Goal: Register for event/course

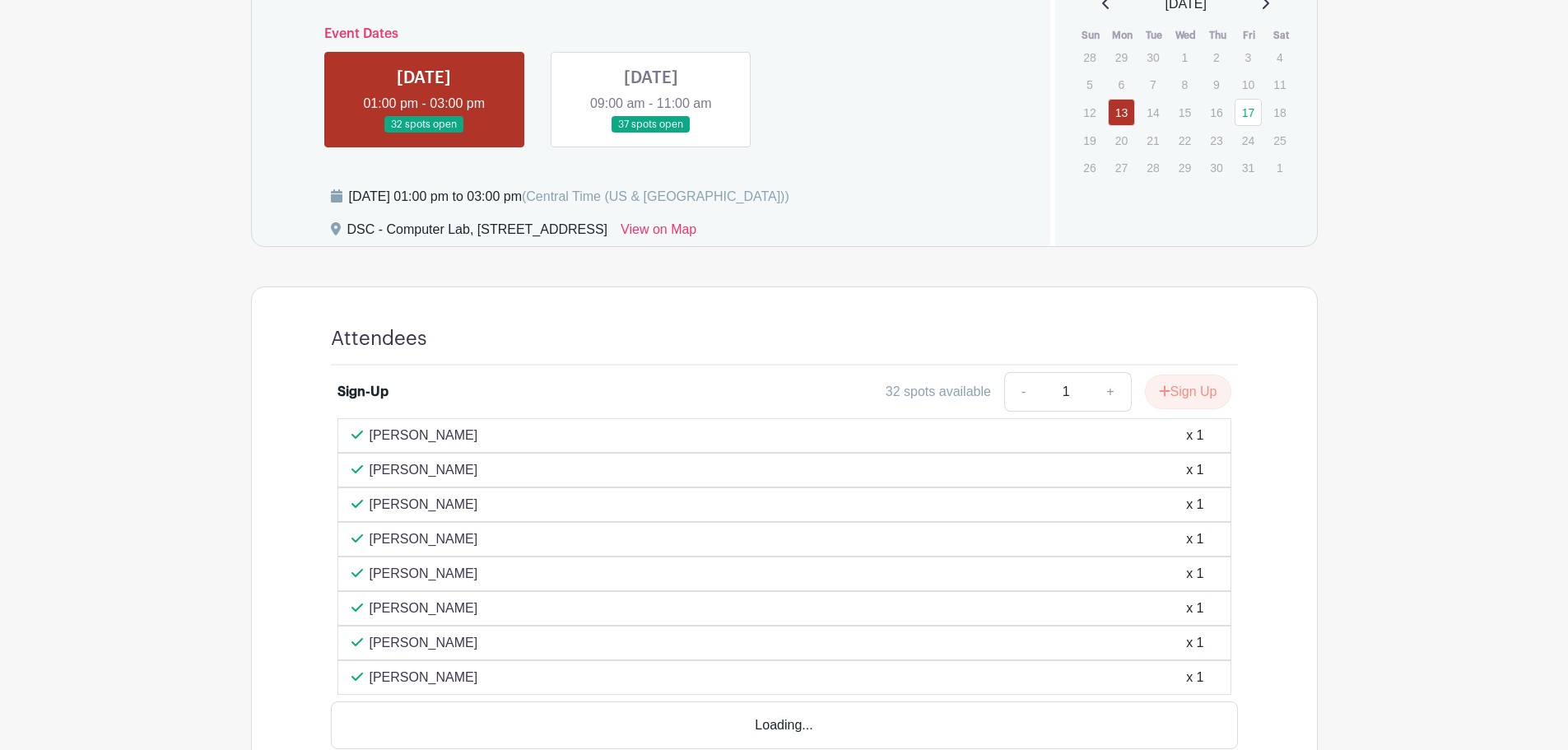
scroll to position [706, 0]
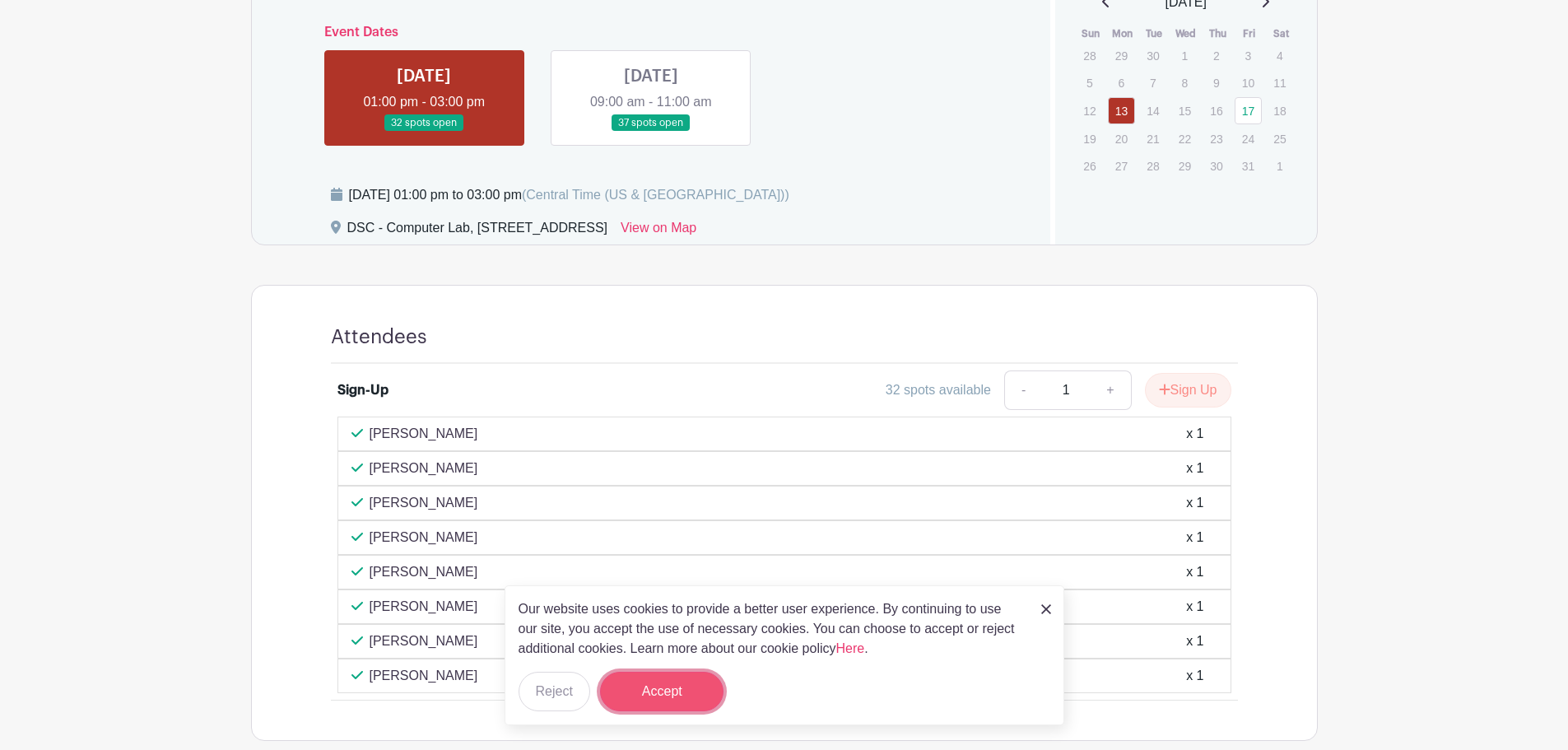
click at [678, 691] on button "Accept" at bounding box center [662, 691] width 124 height 40
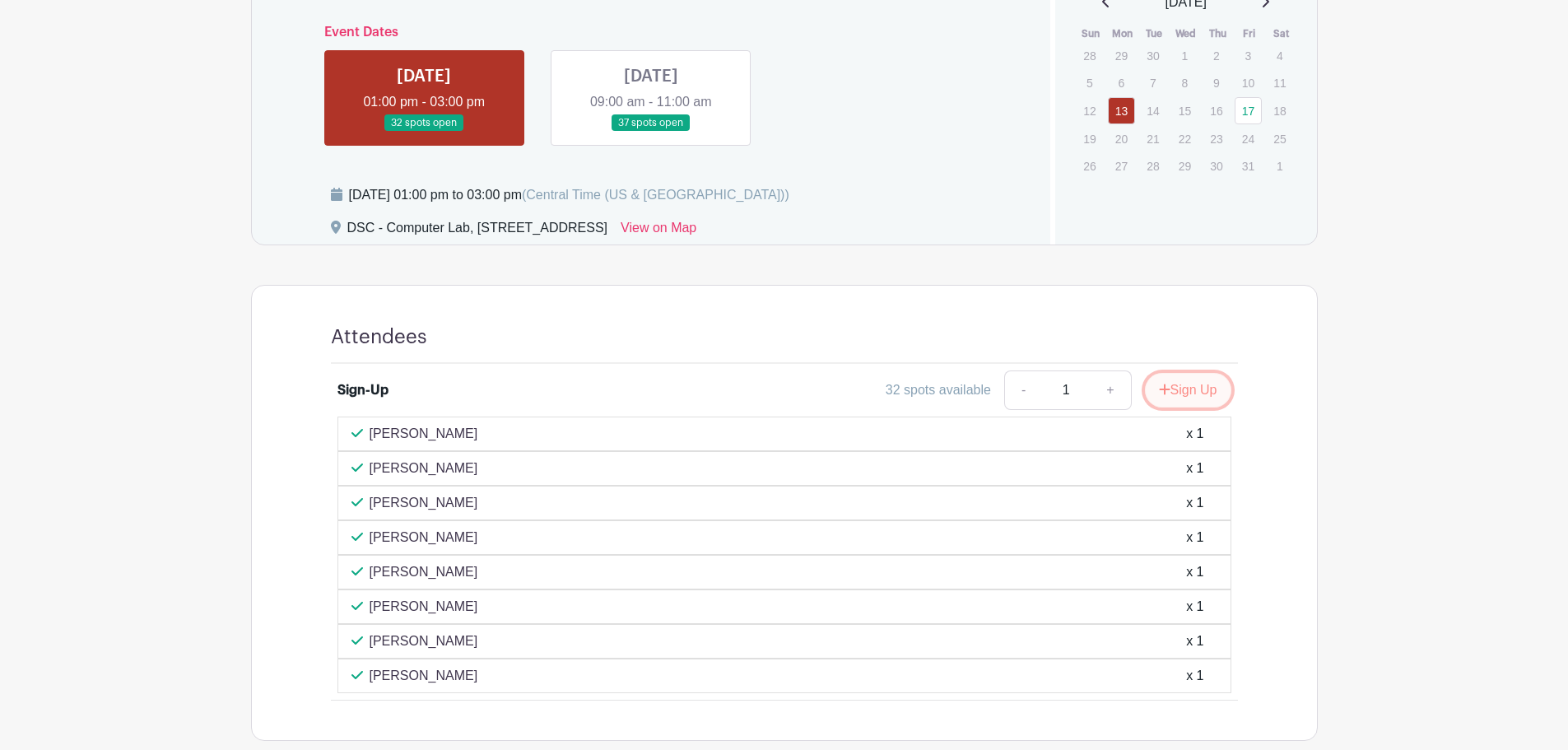
click at [1203, 382] on button "Sign Up" at bounding box center [1187, 390] width 86 height 35
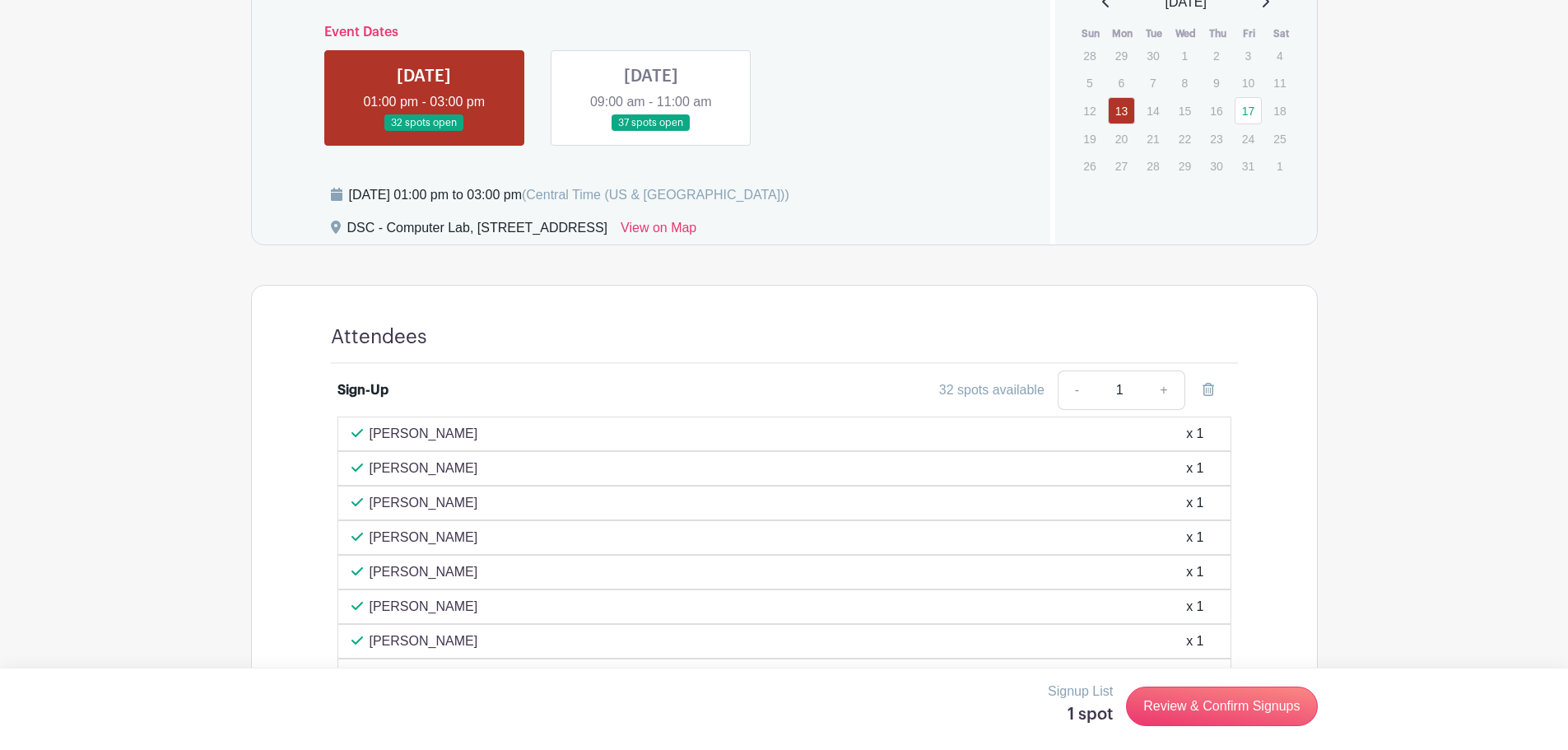
click at [1165, 729] on div "Signup List 1 spot Review & Confirm Signups" at bounding box center [784, 706] width 1066 height 49
click at [1172, 704] on link "Review & Confirm Signups" at bounding box center [1221, 706] width 190 height 40
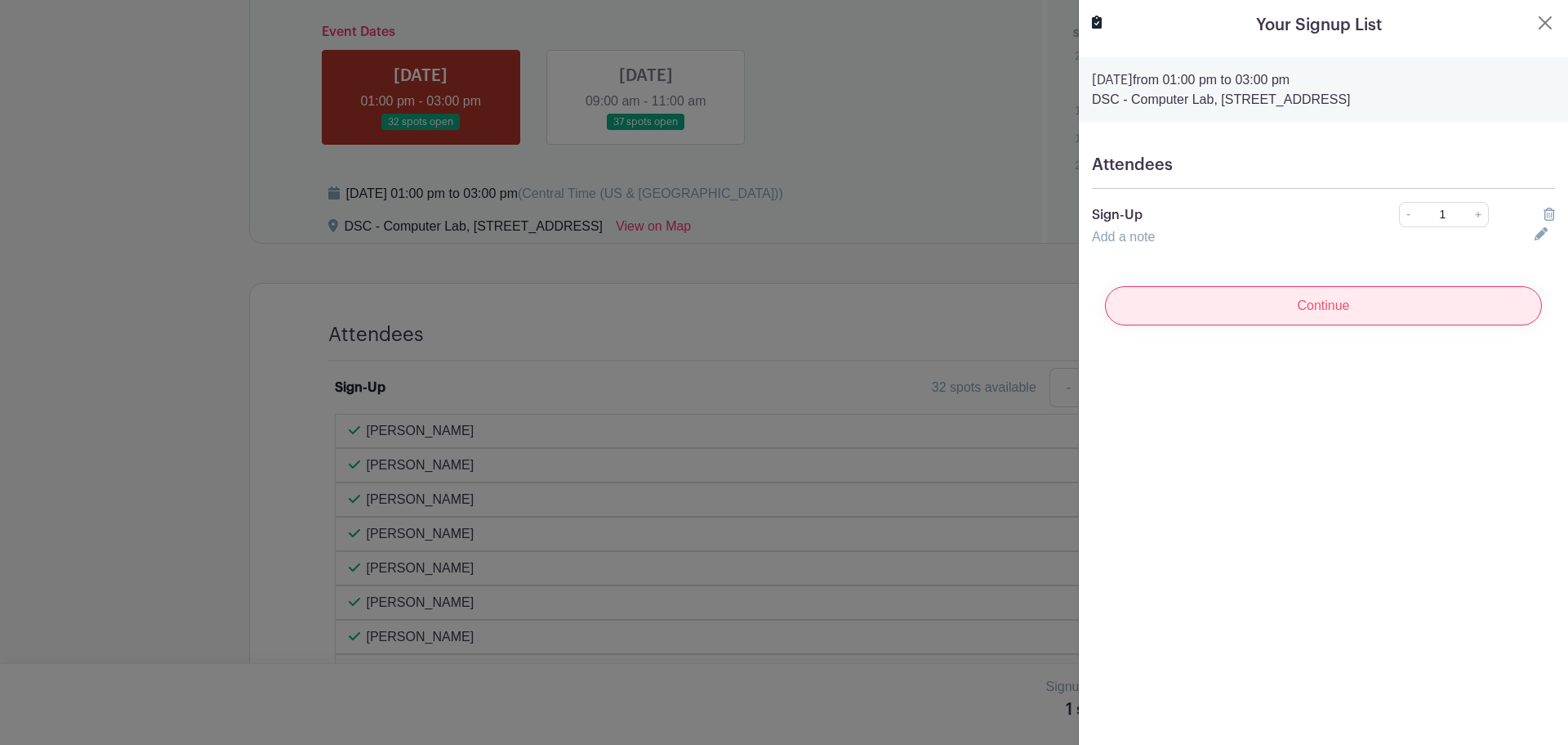
click at [1468, 309] on input "Continue" at bounding box center [1323, 305] width 437 height 39
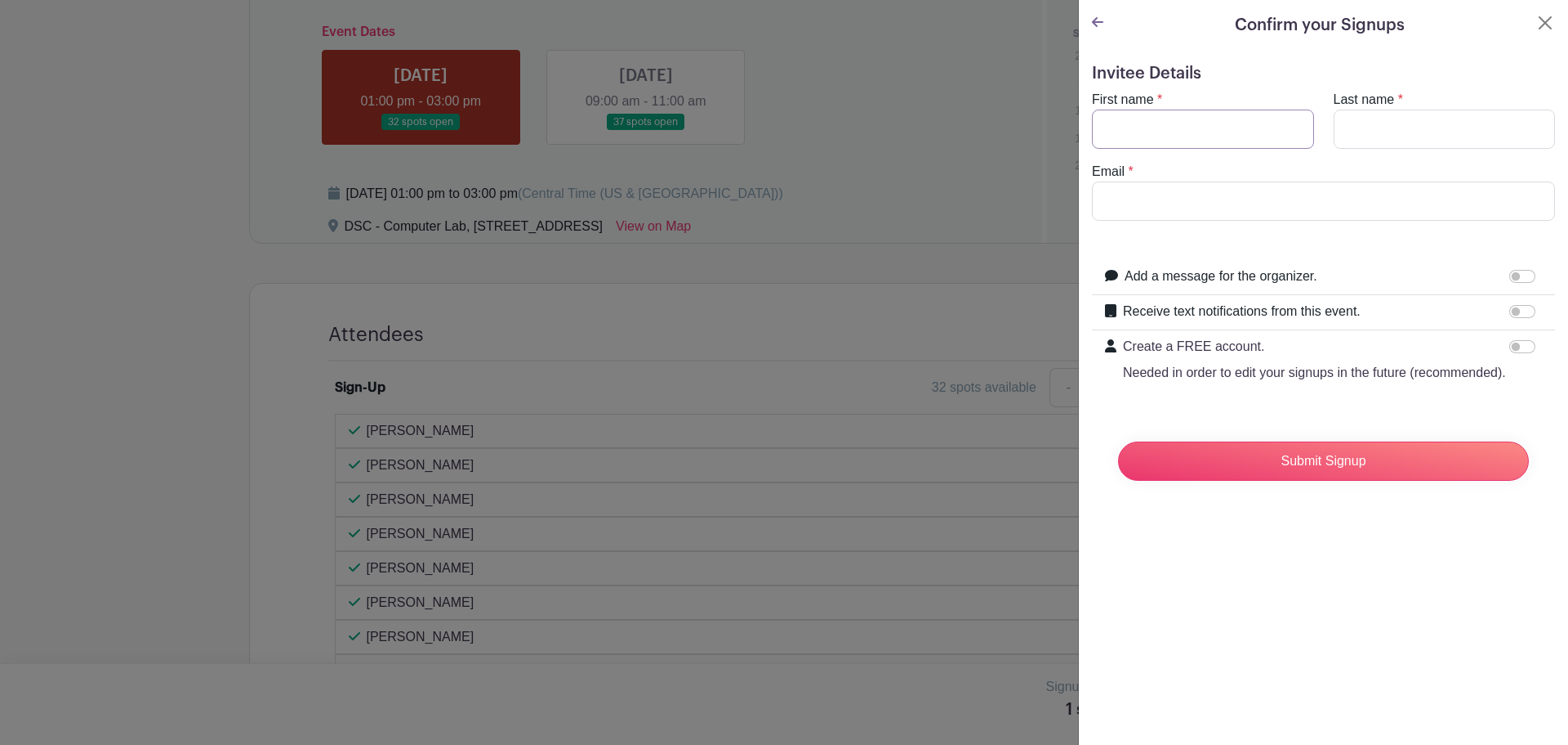
click at [1271, 136] on input "First name" at bounding box center [1203, 129] width 223 height 39
type input "[PERSON_NAME]"
click at [1386, 113] on input "Last name" at bounding box center [1445, 129] width 223 height 39
type input "[PERSON_NAME]"
click at [1366, 179] on div "Email *" at bounding box center [1323, 191] width 483 height 59
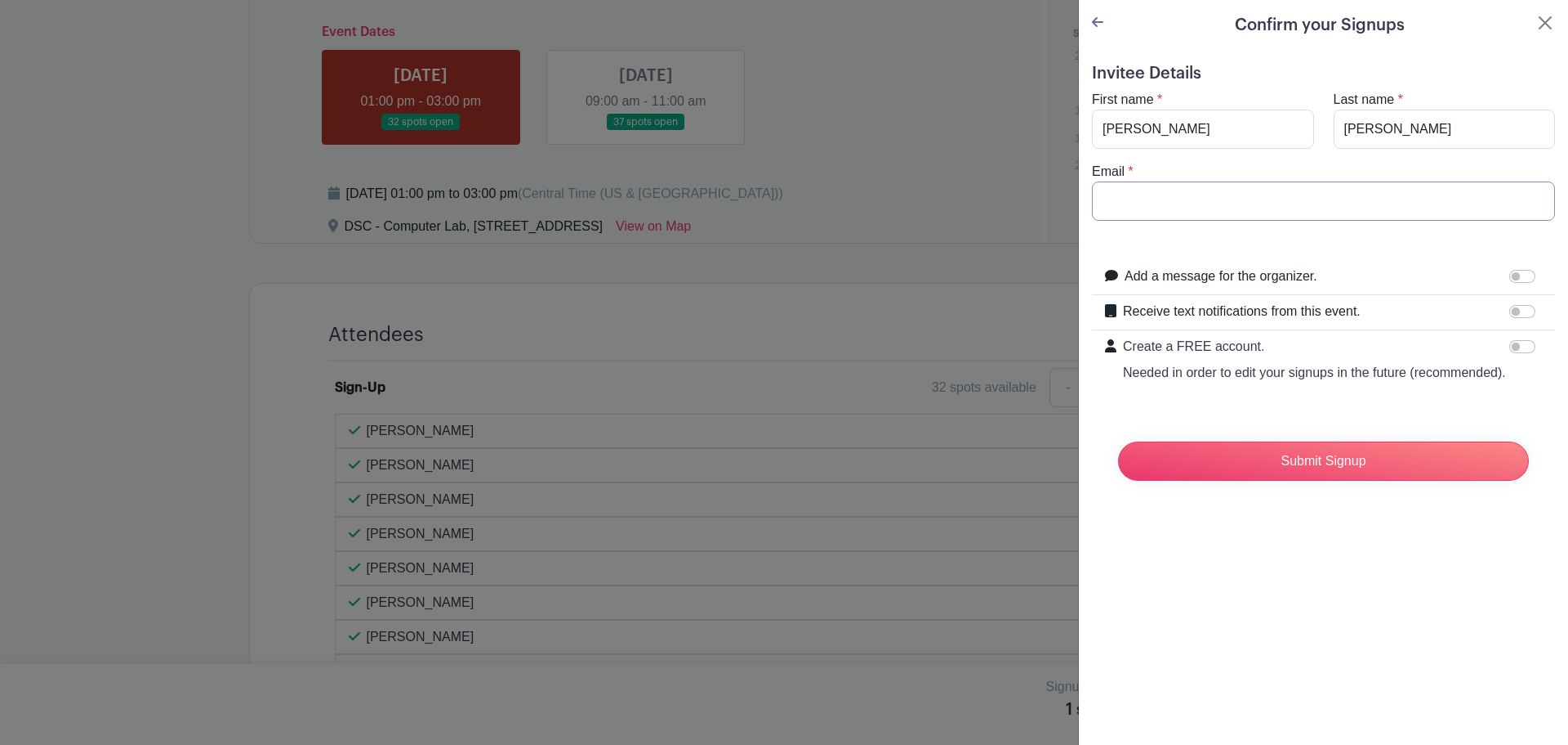
click at [1362, 195] on input "Email" at bounding box center [1323, 201] width 463 height 39
type input "[EMAIL_ADDRESS][DOMAIN_NAME]"
click at [1319, 479] on input "Submit Signup" at bounding box center [1323, 461] width 411 height 39
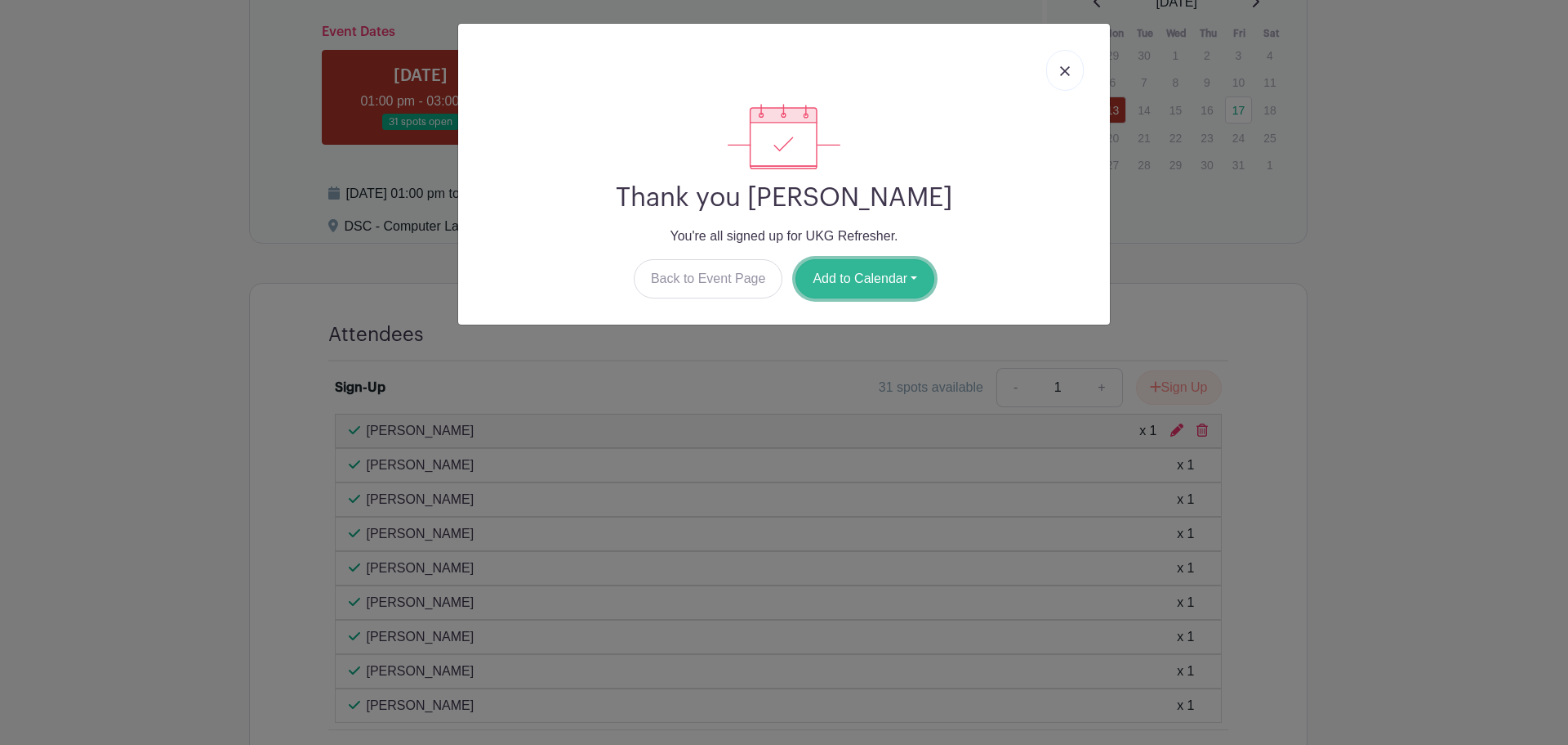
click at [901, 275] on button "Add to Calendar" at bounding box center [865, 278] width 139 height 39
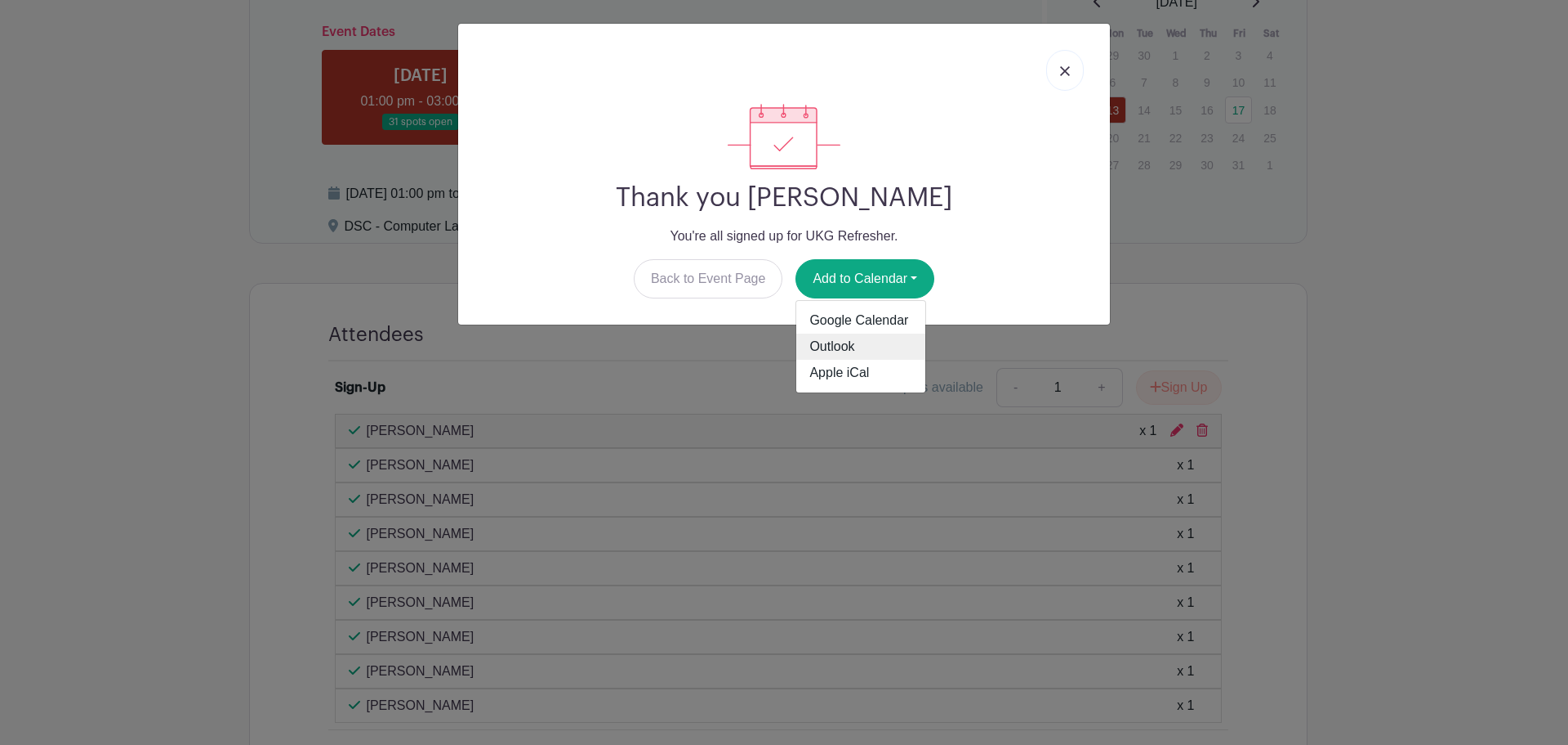
click at [908, 339] on link "Outlook" at bounding box center [861, 346] width 130 height 26
click at [1073, 78] on link at bounding box center [1065, 70] width 37 height 41
